Goal: Task Accomplishment & Management: Manage account settings

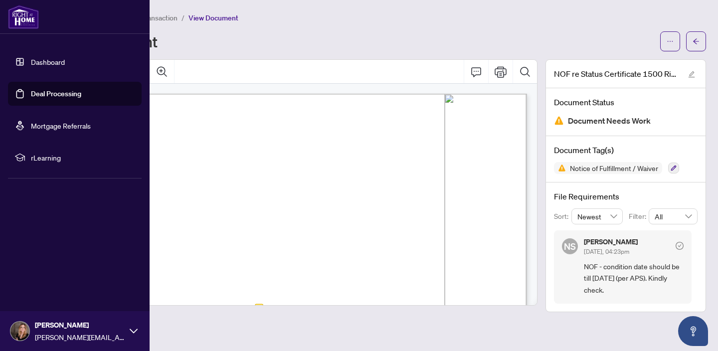
click at [31, 96] on link "Deal Processing" at bounding box center [56, 93] width 50 height 9
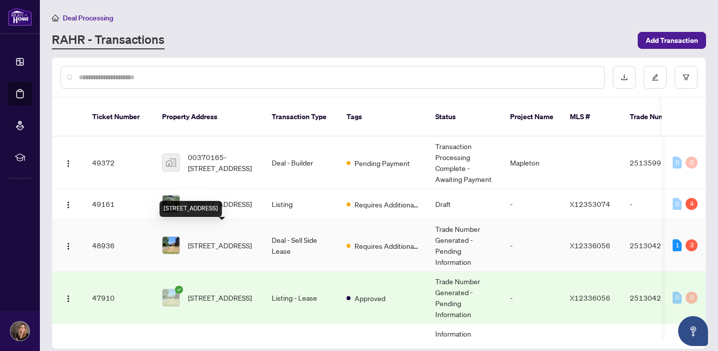
click at [225, 240] on span "[STREET_ADDRESS]" at bounding box center [220, 245] width 64 height 11
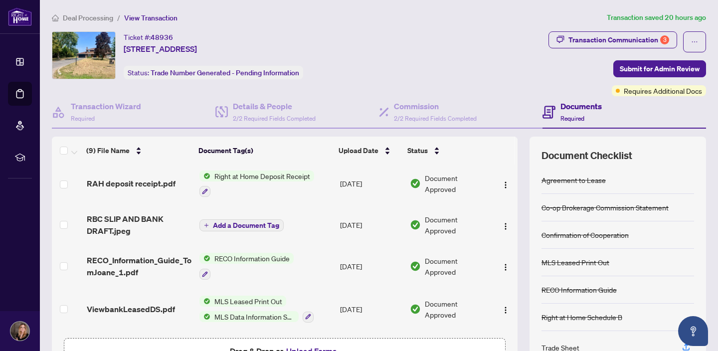
scroll to position [208, 0]
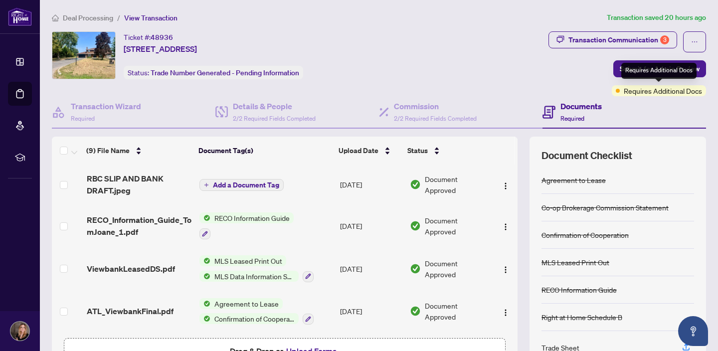
click at [661, 91] on span "Requires Additional Docs" at bounding box center [662, 90] width 78 height 11
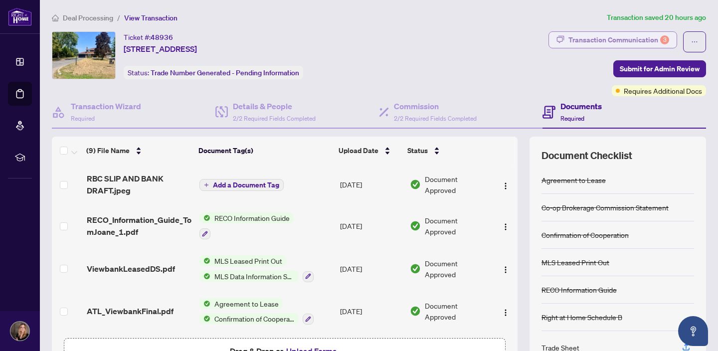
click at [629, 43] on div "Transaction Communication 3" at bounding box center [618, 40] width 101 height 16
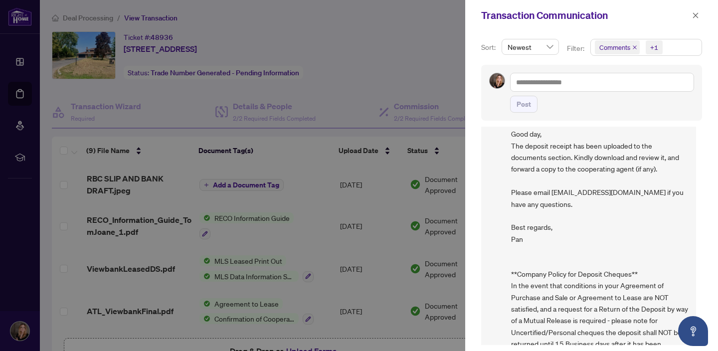
scroll to position [825, 0]
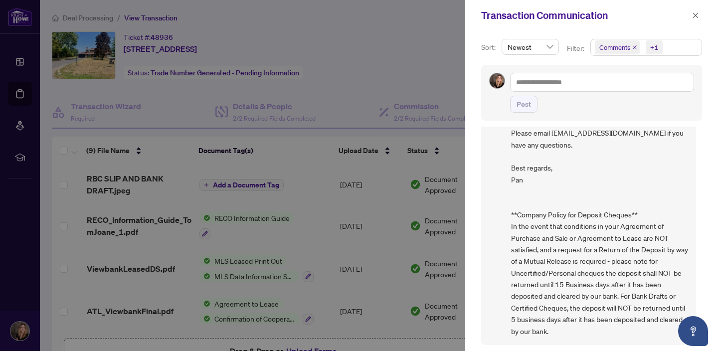
click at [386, 89] on div at bounding box center [359, 175] width 718 height 351
click at [697, 14] on icon "close" at bounding box center [695, 15] width 7 height 7
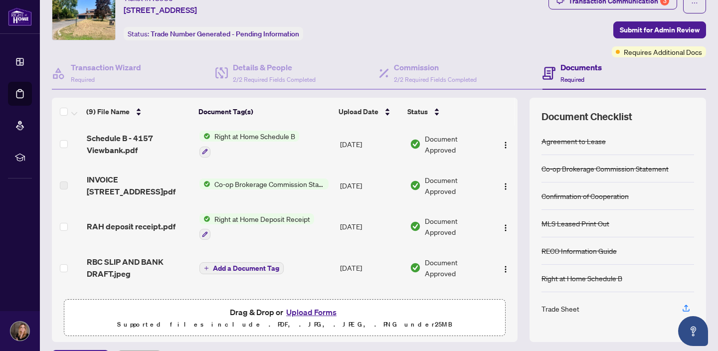
scroll to position [84, 0]
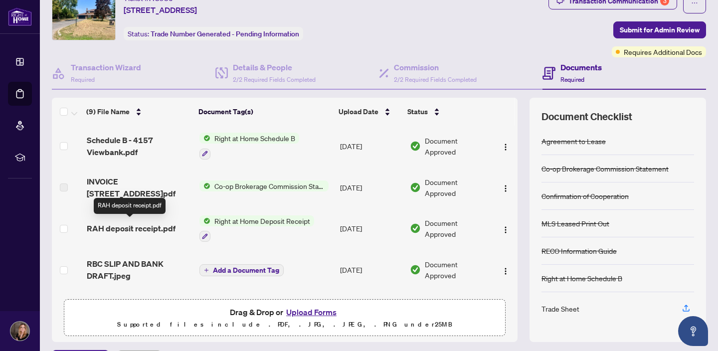
click at [152, 226] on span "RAH deposit receipt.pdf" at bounding box center [131, 228] width 89 height 12
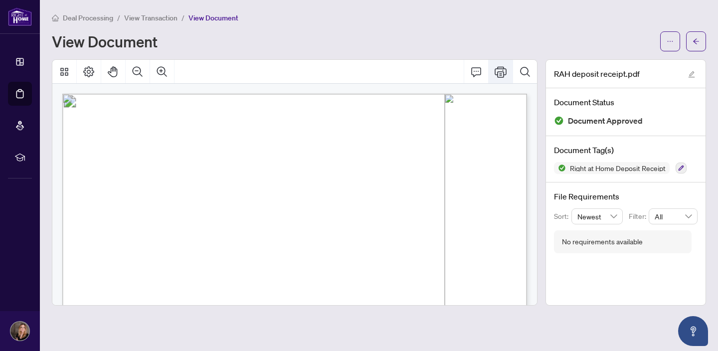
click at [495, 75] on icon "Print" at bounding box center [500, 72] width 12 height 12
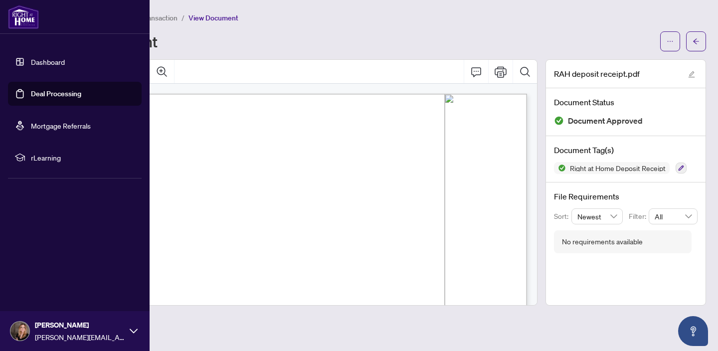
click at [31, 92] on link "Deal Processing" at bounding box center [56, 93] width 50 height 9
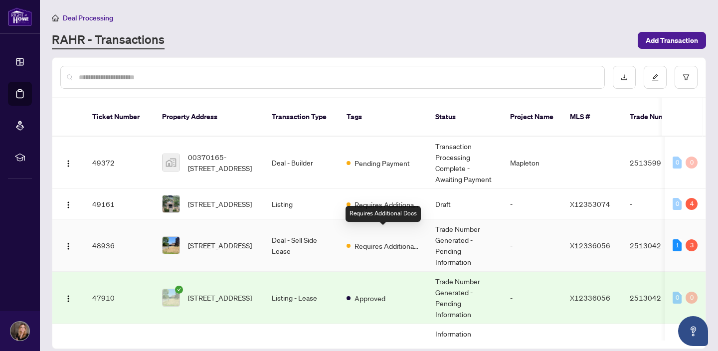
click at [374, 240] on span "Requires Additional Docs" at bounding box center [386, 245] width 65 height 11
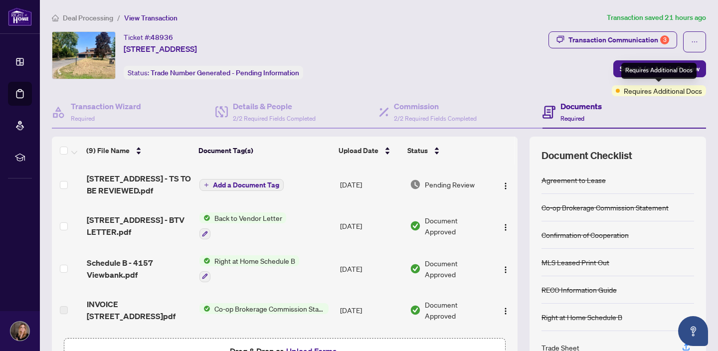
click at [663, 91] on span "Requires Additional Docs" at bounding box center [662, 90] width 78 height 11
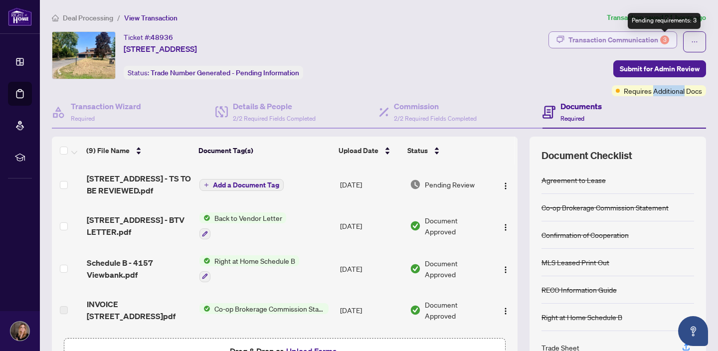
click at [665, 36] on div "3" at bounding box center [664, 39] width 9 height 9
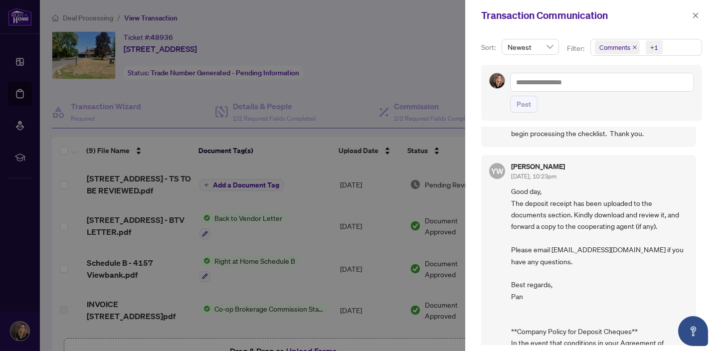
scroll to position [701, 0]
click at [414, 63] on div at bounding box center [359, 175] width 718 height 351
click at [696, 13] on icon "close" at bounding box center [695, 15] width 7 height 7
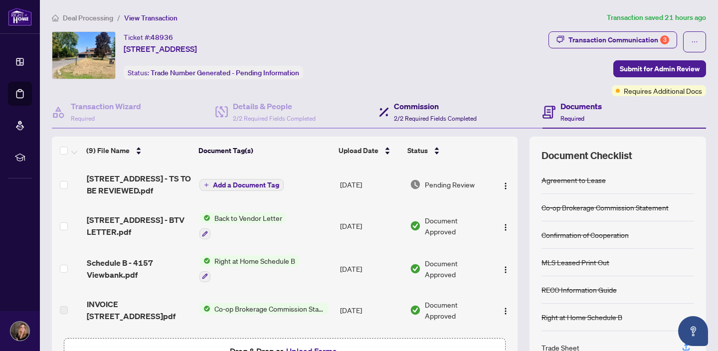
click at [415, 116] on span "2/2 Required Fields Completed" at bounding box center [435, 118] width 83 height 7
type textarea "**********"
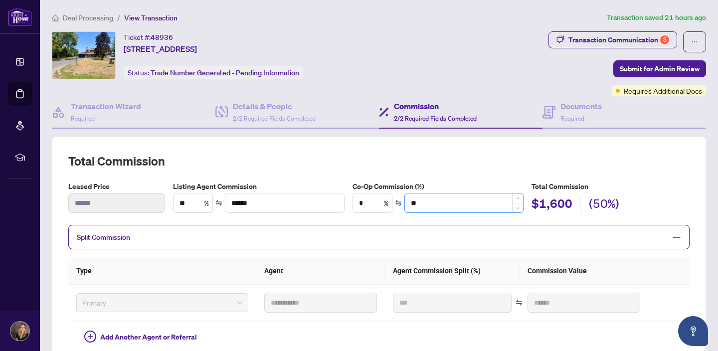
scroll to position [5, 0]
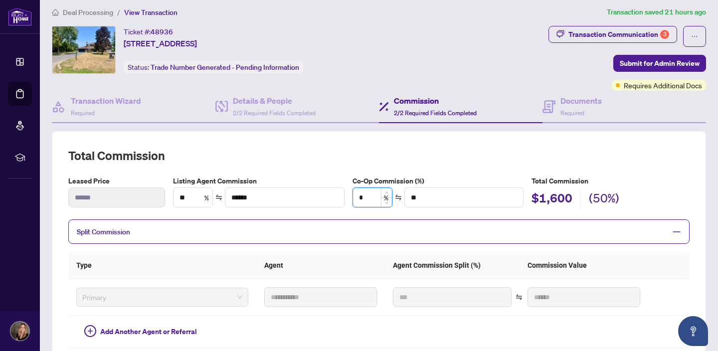
click at [374, 199] on input "*" at bounding box center [372, 197] width 39 height 19
type input "*"
type input "****"
type input "**"
type input "******"
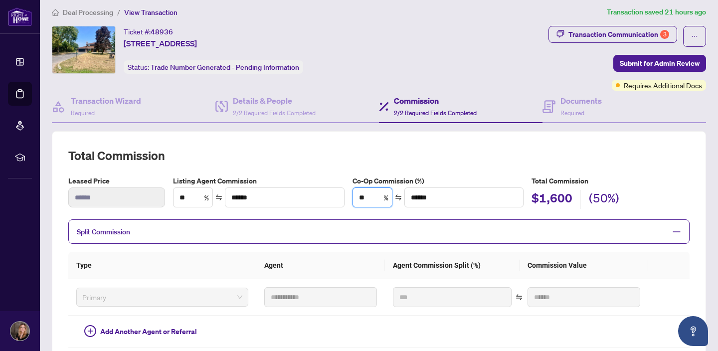
type input "**"
click at [338, 157] on h2 "Total Commission" at bounding box center [378, 155] width 621 height 16
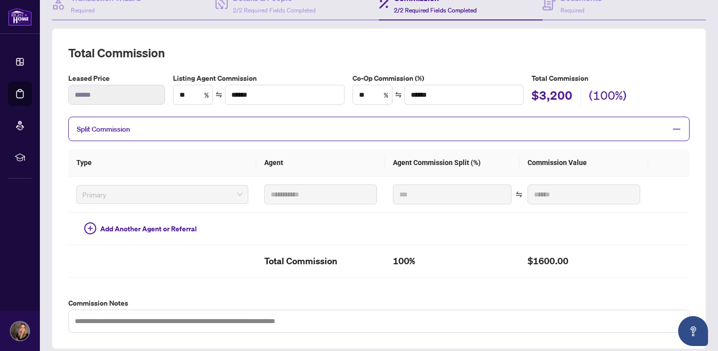
scroll to position [0, 0]
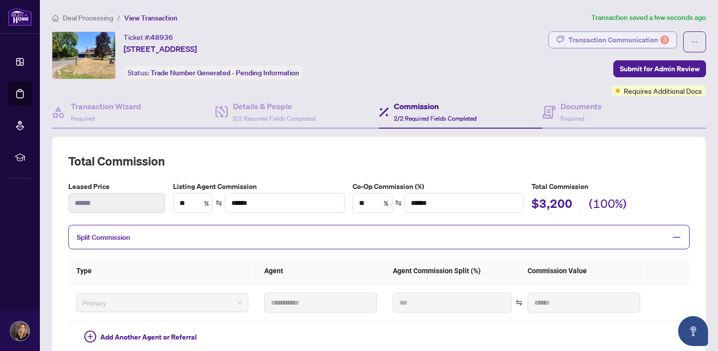
click at [652, 39] on div "Transaction Communication 3" at bounding box center [618, 40] width 101 height 16
type textarea "**********"
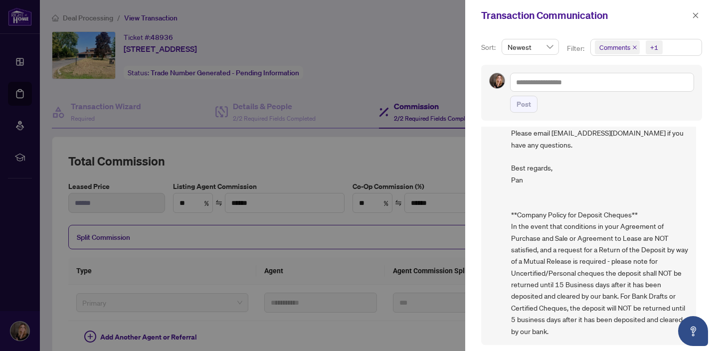
scroll to position [2, 0]
click at [416, 75] on div at bounding box center [359, 175] width 718 height 351
click at [698, 15] on icon "close" at bounding box center [695, 15] width 7 height 7
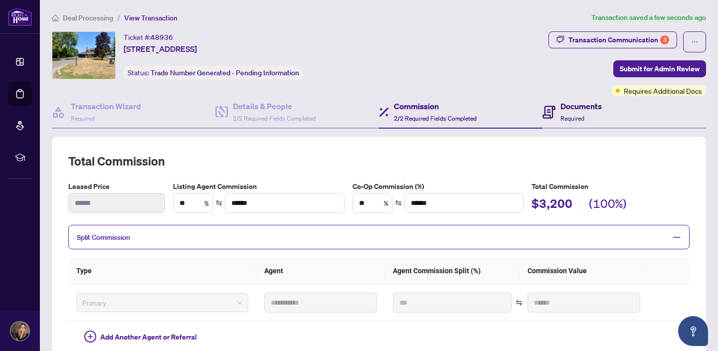
click at [582, 109] on h4 "Documents" at bounding box center [580, 106] width 41 height 12
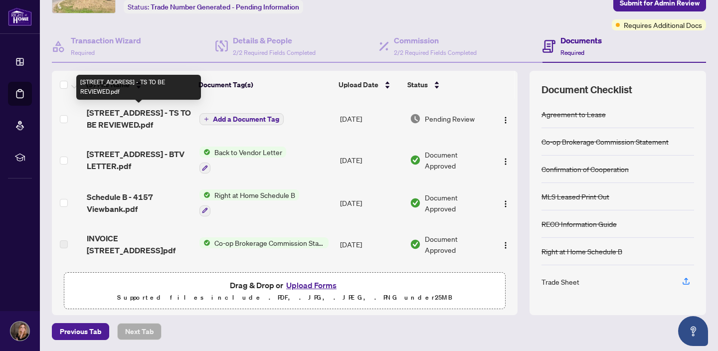
click at [125, 114] on span "[STREET_ADDRESS] - TS TO BE REVIEWED.pdf" at bounding box center [139, 119] width 105 height 24
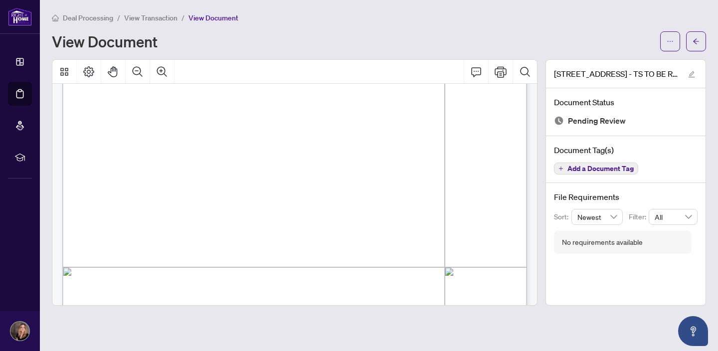
scroll to position [208, 0]
click at [502, 70] on icon "Print" at bounding box center [500, 71] width 12 height 11
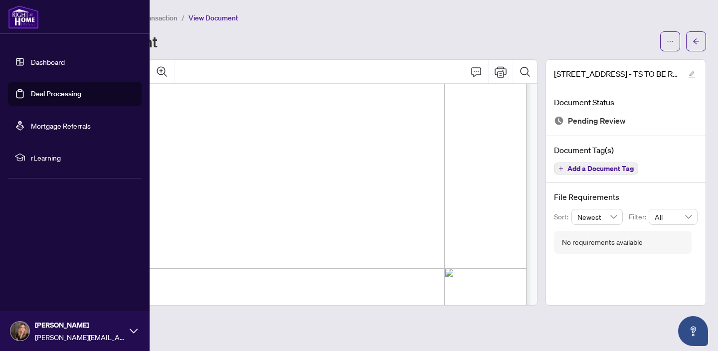
click at [39, 159] on span "rLearning" at bounding box center [83, 157] width 104 height 11
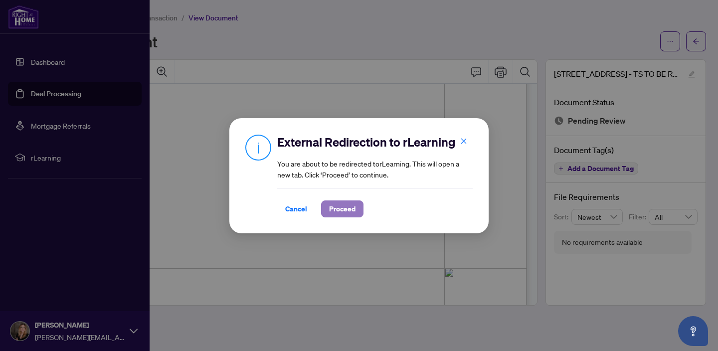
click at [347, 212] on span "Proceed" at bounding box center [342, 209] width 26 height 16
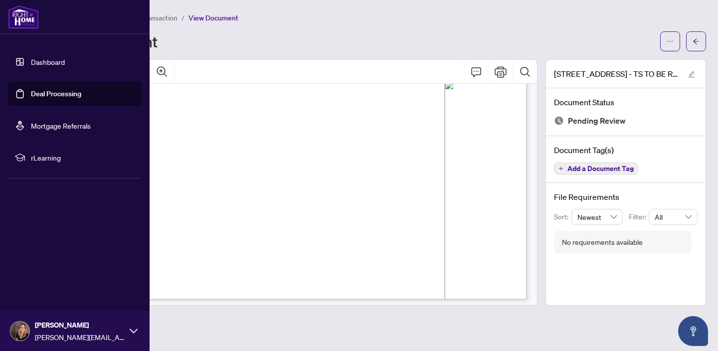
scroll to position [400, 0]
click at [60, 159] on span "rLearning" at bounding box center [83, 157] width 104 height 11
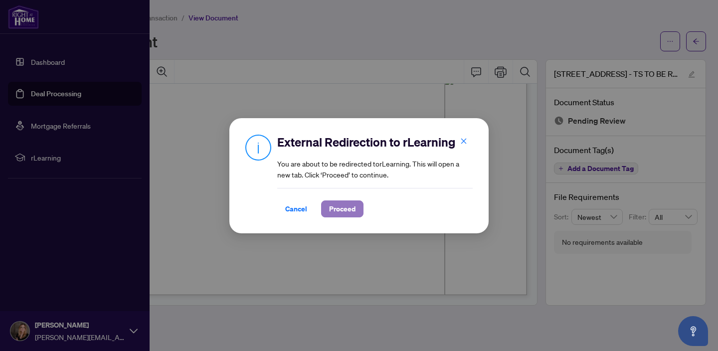
click at [333, 208] on span "Proceed" at bounding box center [342, 209] width 26 height 16
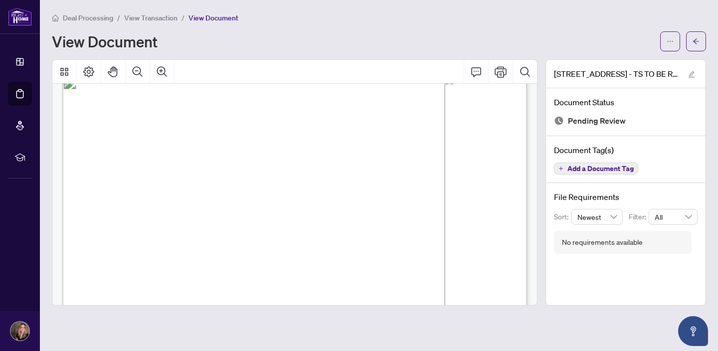
scroll to position [0, 0]
